Goal: Find specific page/section: Find specific page/section

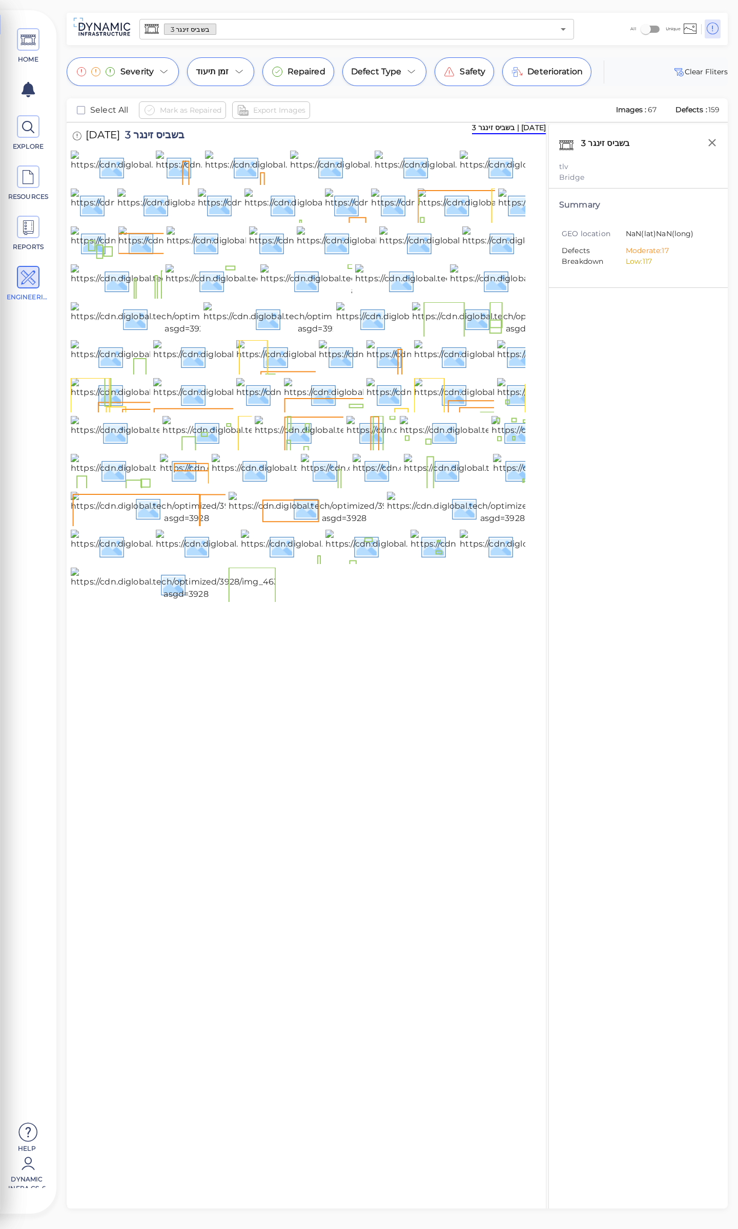
drag, startPoint x: 200, startPoint y: 135, endPoint x: 146, endPoint y: 138, distance: 53.9
click at [146, 138] on span "בשביס זינגר 3" at bounding box center [152, 137] width 65 height 14
drag, startPoint x: 201, startPoint y: 133, endPoint x: 144, endPoint y: 131, distance: 56.9
click at [144, 131] on span "בשביס זינגר 3" at bounding box center [152, 137] width 65 height 14
drag, startPoint x: 139, startPoint y: 131, endPoint x: 194, endPoint y: 134, distance: 54.9
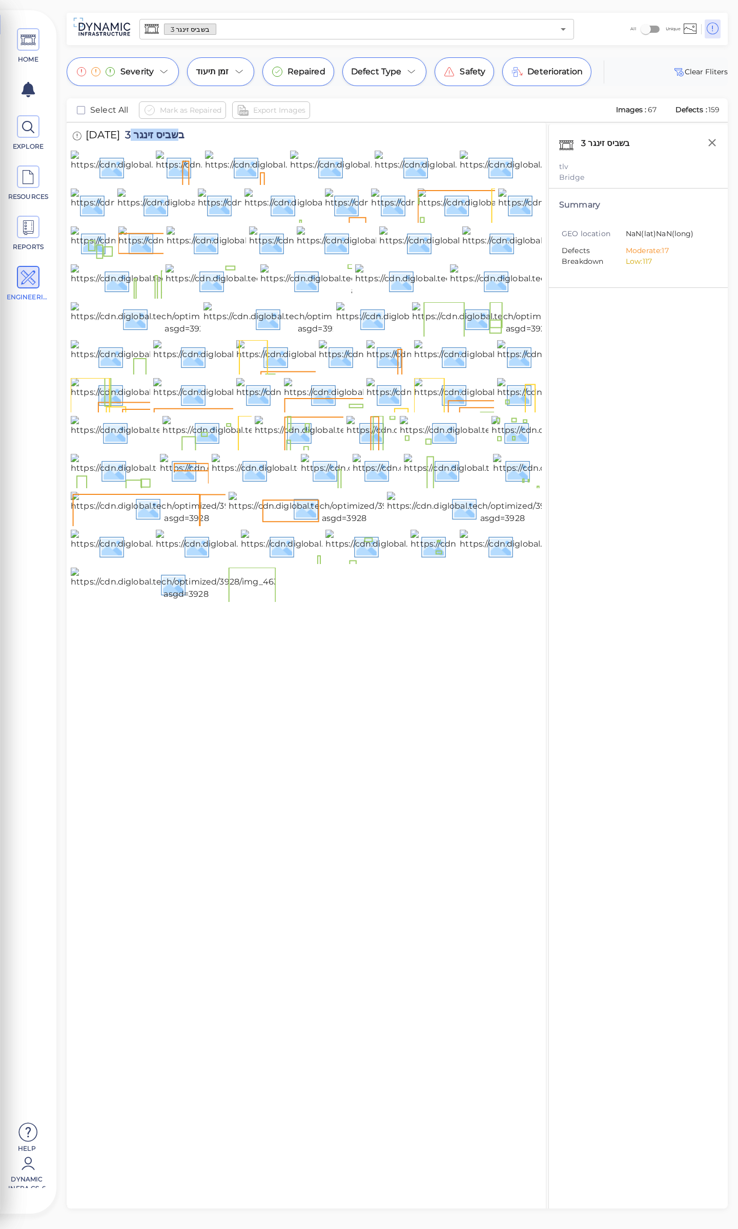
click at [184, 134] on span "בשביס זינגר 3" at bounding box center [152, 137] width 65 height 14
click at [204, 137] on div "[DATE] בשביס זינגר 3" at bounding box center [139, 136] width 136 height 28
drag, startPoint x: 200, startPoint y: 134, endPoint x: 141, endPoint y: 135, distance: 59.4
click at [141, 135] on span "בשביס זינגר 3" at bounding box center [152, 137] width 65 height 14
click at [140, 133] on span "בשביס זינגר 3" at bounding box center [152, 137] width 65 height 14
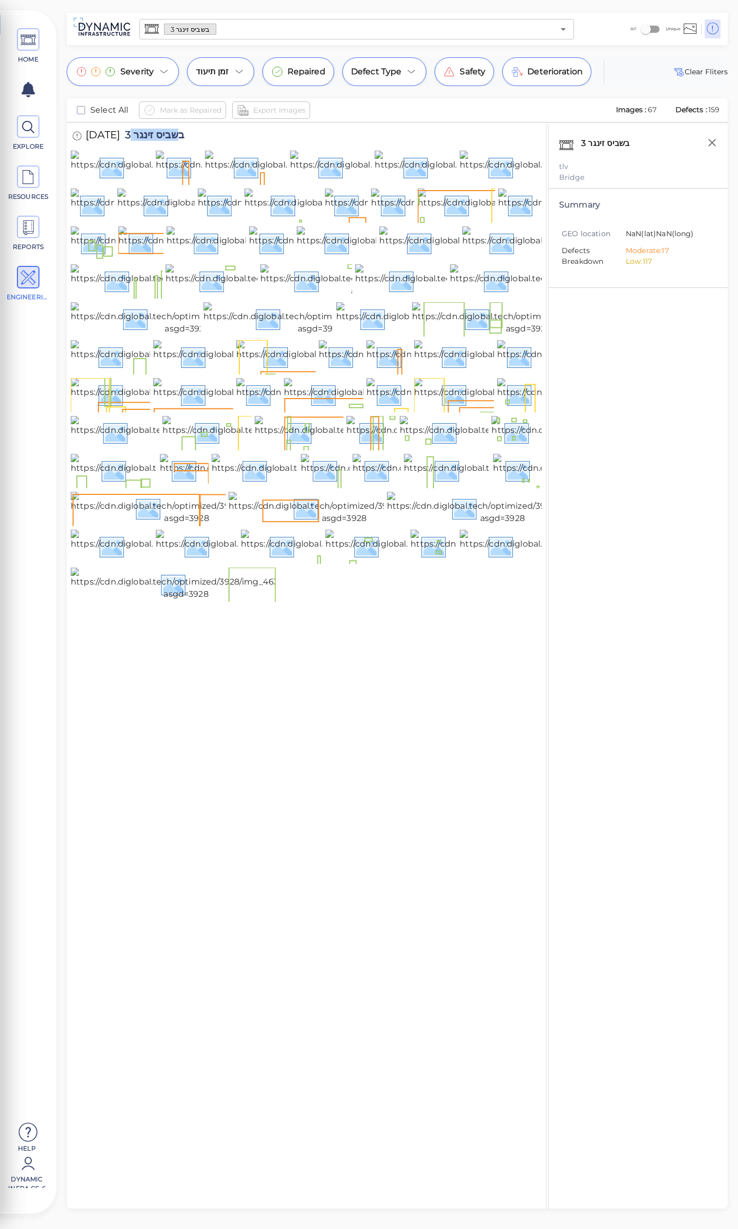
drag, startPoint x: 140, startPoint y: 132, endPoint x: 197, endPoint y: 132, distance: 56.9
click at [184, 132] on span "בשביס זינגר 3" at bounding box center [152, 137] width 65 height 14
click at [161, 134] on span "בשביס זינגר 3" at bounding box center [152, 137] width 65 height 14
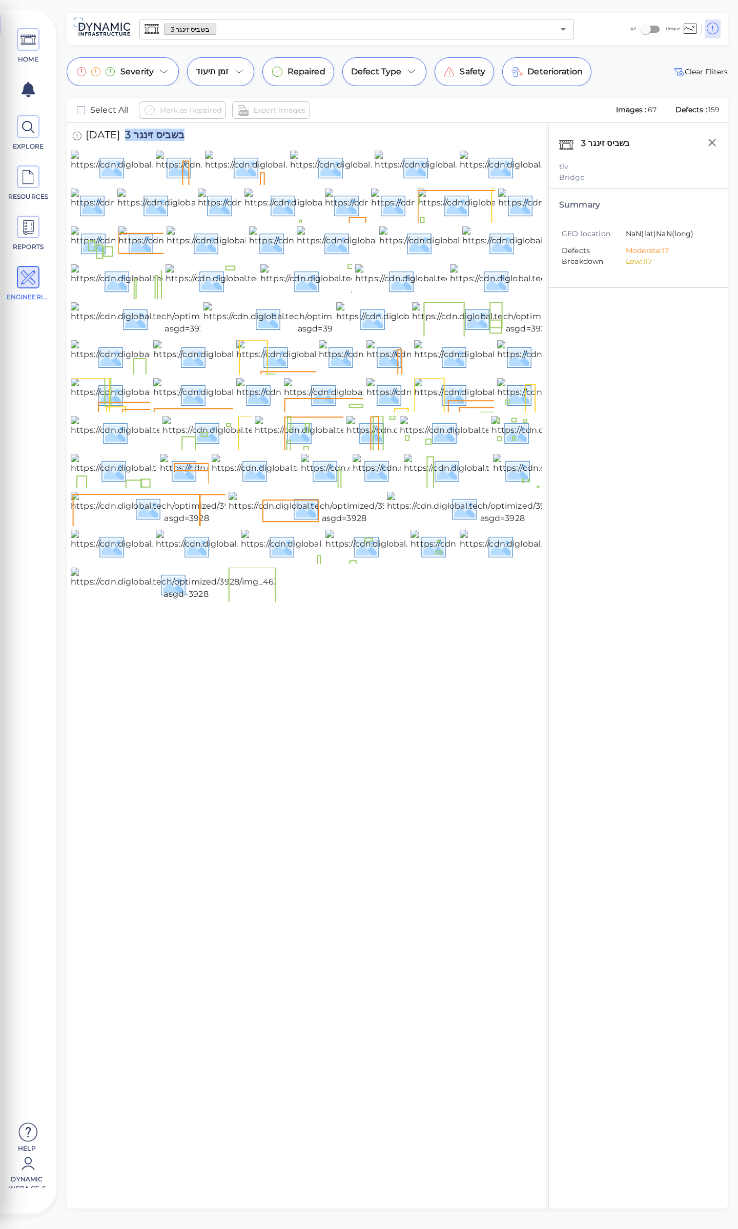
click at [161, 134] on span "בשביס זינגר 3" at bounding box center [152, 137] width 65 height 14
copy span "בשביס זינגר 3"
